Goal: Navigation & Orientation: Find specific page/section

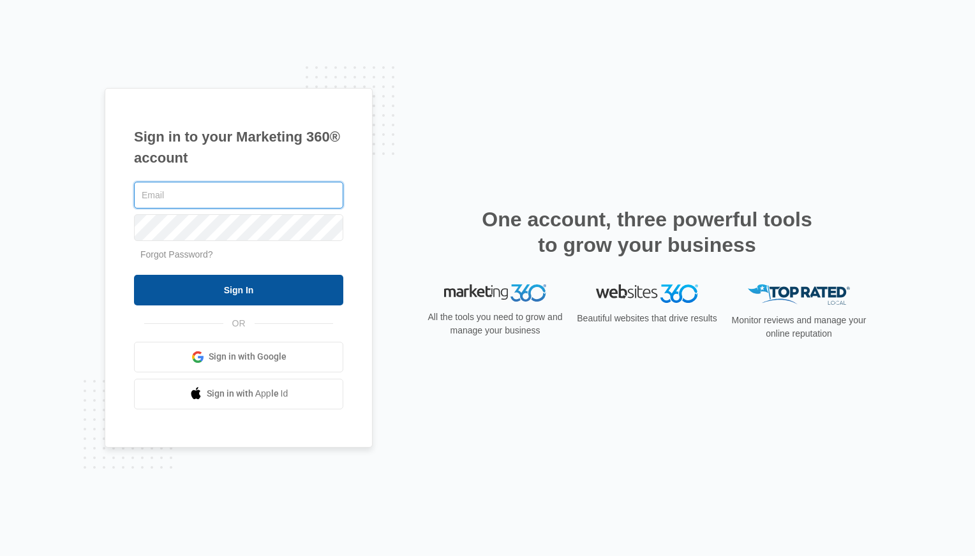
type input "[PERSON_NAME][EMAIL_ADDRESS][DOMAIN_NAME]"
click at [205, 296] on input "Sign In" at bounding box center [238, 290] width 209 height 31
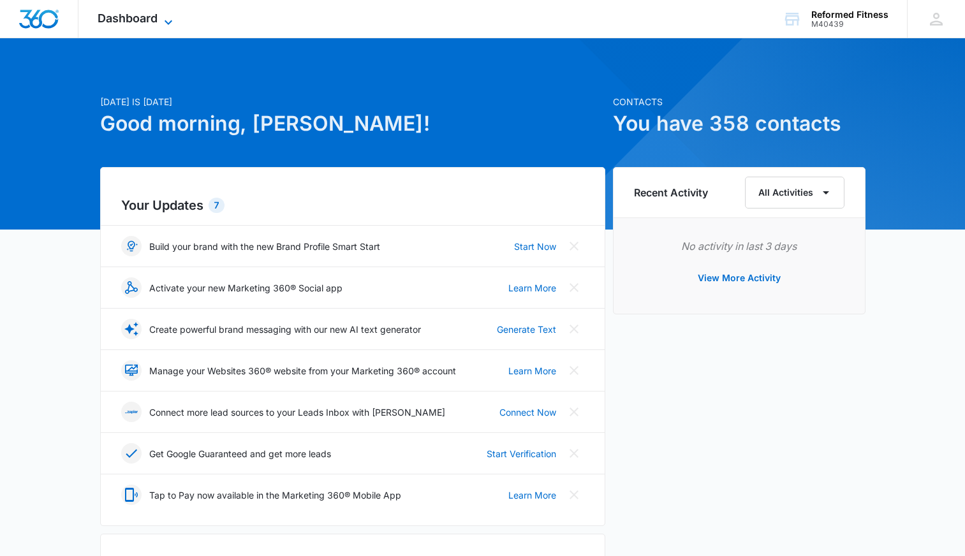
click at [146, 13] on span "Dashboard" at bounding box center [128, 17] width 60 height 13
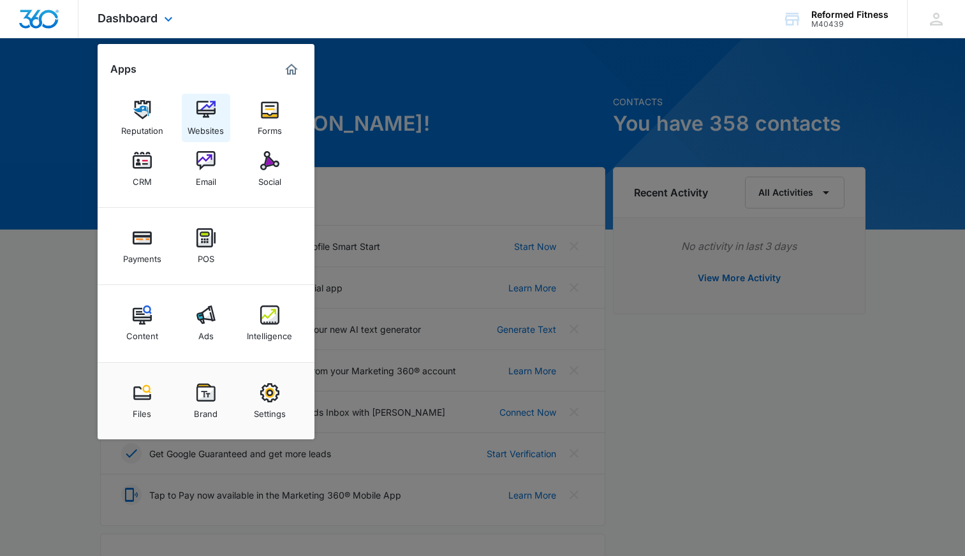
click at [208, 129] on div "Websites" at bounding box center [206, 127] width 36 height 17
